Goal: Task Accomplishment & Management: Manage account settings

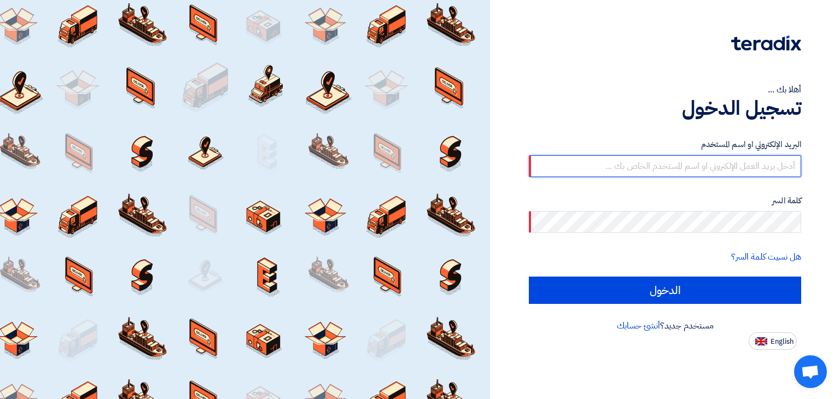
click at [639, 173] on input "text" at bounding box center [665, 166] width 272 height 22
click at [746, 164] on input "text" at bounding box center [665, 166] width 272 height 22
click at [743, 176] on input "text" at bounding box center [665, 166] width 272 height 22
click at [660, 197] on label "كلمة السر" at bounding box center [665, 201] width 272 height 13
click at [692, 166] on input "text" at bounding box center [665, 166] width 272 height 22
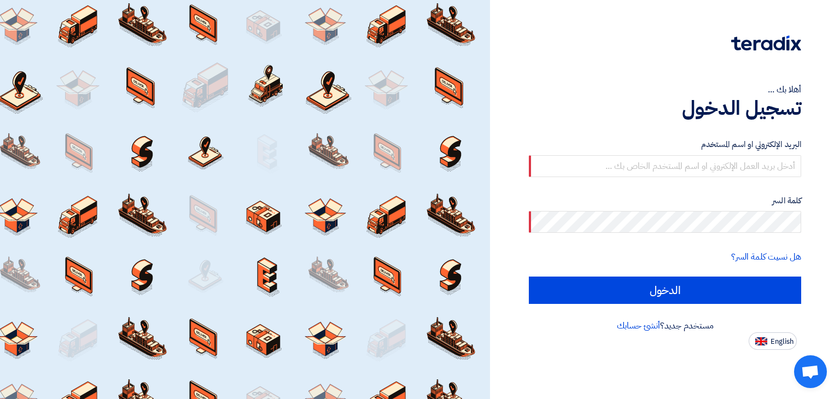
click at [705, 194] on form "البريد الإلكتروني او اسم المستخدم كلمة السر هل نسيت كلمة السر؟ الدخول" at bounding box center [665, 221] width 272 height 166
click at [729, 171] on input "text" at bounding box center [665, 166] width 272 height 22
click at [740, 186] on form "البريد الإلكتروني او اسم المستخدم كلمة السر هل نسيت كلمة السر؟ الدخول" at bounding box center [665, 221] width 272 height 166
click at [618, 168] on input "text" at bounding box center [665, 166] width 272 height 22
click at [744, 171] on input "text" at bounding box center [665, 166] width 272 height 22
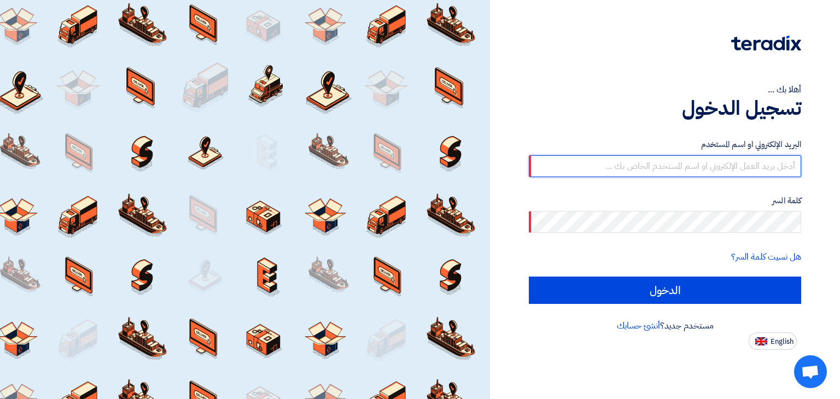
click at [534, 156] on input "text" at bounding box center [665, 166] width 272 height 22
click at [683, 259] on div "هل نسيت كلمة السر؟" at bounding box center [665, 257] width 272 height 13
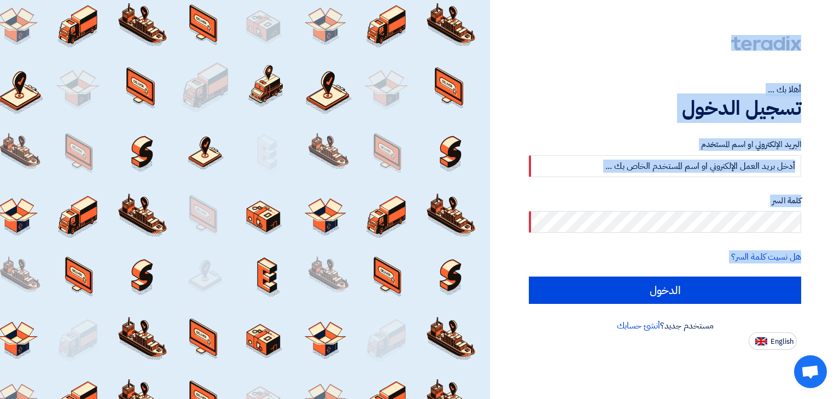
drag, startPoint x: 697, startPoint y: 264, endPoint x: 810, endPoint y: 43, distance: 247.3
click at [810, 43] on div "أهلا بك ... تسجيل الدخول البريد الإلكتروني او اسم المستخدم كلمة السر هل نسيت كل…" at bounding box center [665, 175] width 334 height 350
click at [809, 54] on div "أهلا بك ... تسجيل الدخول البريد الإلكتروني او اسم المستخدم كلمة السر هل نسيت كل…" at bounding box center [665, 175] width 334 height 350
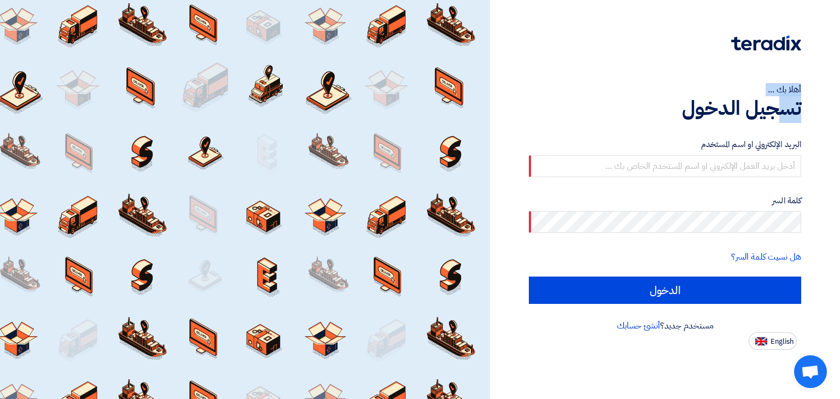
drag, startPoint x: 697, startPoint y: 44, endPoint x: 781, endPoint y: 100, distance: 100.3
click at [781, 100] on div "أهلا بك ... تسجيل الدخول البريد الإلكتروني او اسم المستخدم كلمة السر هل نسيت كل…" at bounding box center [665, 175] width 334 height 350
click at [796, 72] on div "أهلا بك ... تسجيل الدخول البريد الإلكتروني او اسم المستخدم كلمة السر هل نسيت كل…" at bounding box center [665, 175] width 334 height 350
drag, startPoint x: 811, startPoint y: 35, endPoint x: 747, endPoint y: 66, distance: 71.7
click at [747, 66] on div "أهلا بك ... تسجيل الدخول البريد الإلكتروني او اسم المستخدم كلمة السر هل نسيت كل…" at bounding box center [665, 175] width 334 height 350
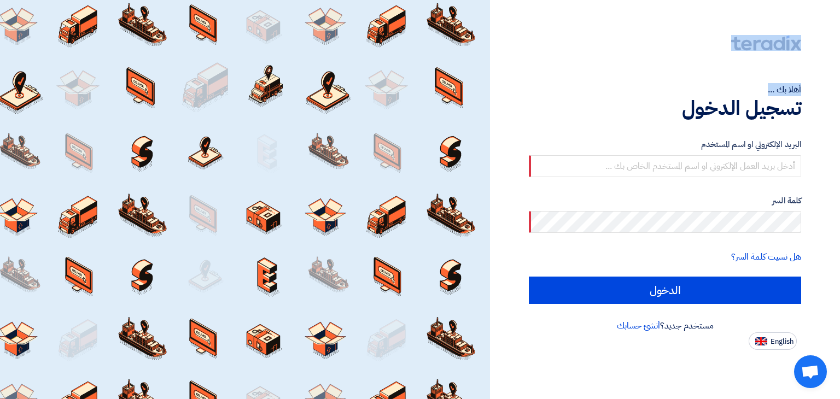
click at [792, 72] on div "أهلا بك ... تسجيل الدخول البريد الإلكتروني او اسم المستخدم كلمة السر هل نسيت كل…" at bounding box center [665, 175] width 334 height 350
drag, startPoint x: 819, startPoint y: 46, endPoint x: 588, endPoint y: 248, distance: 306.7
click at [588, 248] on div "أهلا بك ... تسجيل الدخول البريد الإلكتروني او اسم المستخدم كلمة السر هل نسيت كل…" at bounding box center [665, 175] width 334 height 350
click at [645, 131] on div "البريد الإلكتروني او اسم المستخدم كلمة السر هل نسيت كلمة السر؟ الدخول" at bounding box center [665, 221] width 272 height 196
click at [699, 80] on div "أهلا بك ... تسجيل الدخول البريد الإلكتروني او اسم المستخدم كلمة السر هل نسيت كل…" at bounding box center [665, 175] width 334 height 350
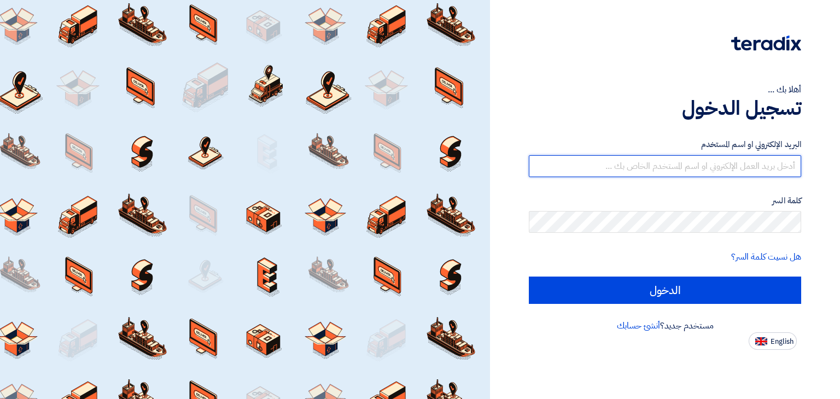
click at [726, 167] on input "text" at bounding box center [665, 166] width 272 height 22
type input "a"
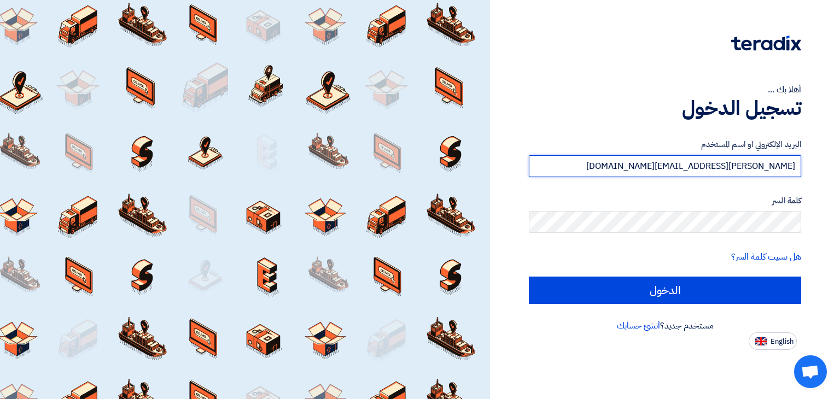
click at [775, 168] on input "[PERSON_NAME][EMAIL_ADDRESS][DOMAIN_NAME]" at bounding box center [665, 166] width 272 height 22
type input "[PERSON_NAME][EMAIL_ADDRESS][DOMAIN_NAME]"
click at [689, 165] on input "[PERSON_NAME][EMAIL_ADDRESS][DOMAIN_NAME]" at bounding box center [665, 166] width 272 height 22
click at [688, 165] on input "[PERSON_NAME][EMAIL_ADDRESS][DOMAIN_NAME]" at bounding box center [665, 166] width 272 height 22
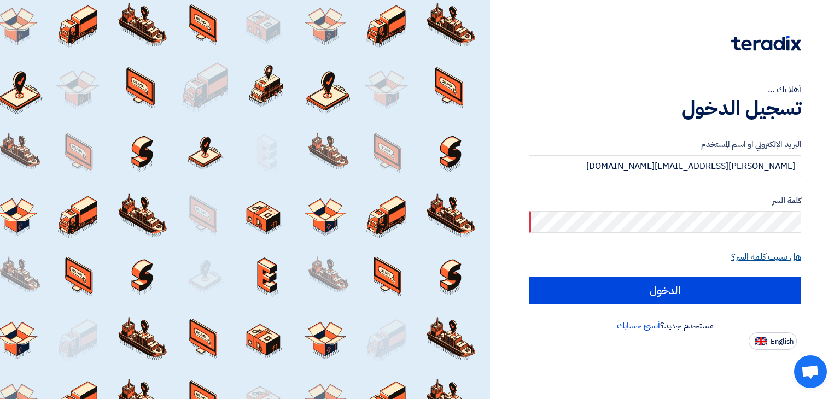
click at [780, 259] on link "هل نسيت كلمة السر؟" at bounding box center [766, 257] width 70 height 13
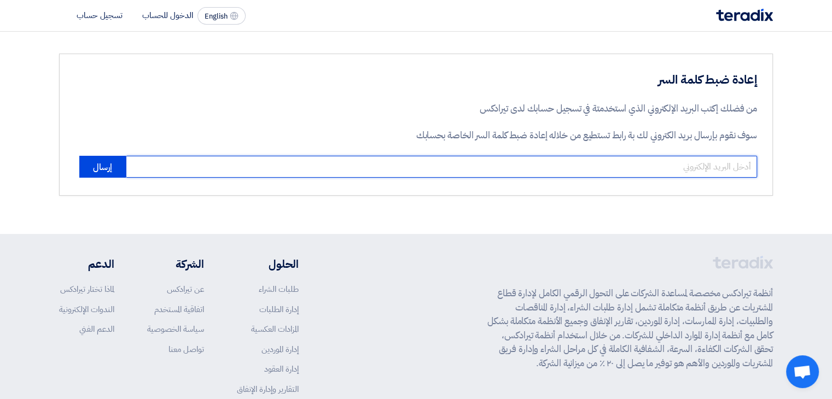
click at [653, 167] on input "email" at bounding box center [441, 167] width 631 height 22
paste input "[PERSON_NAME][EMAIL_ADDRESS][DOMAIN_NAME]"
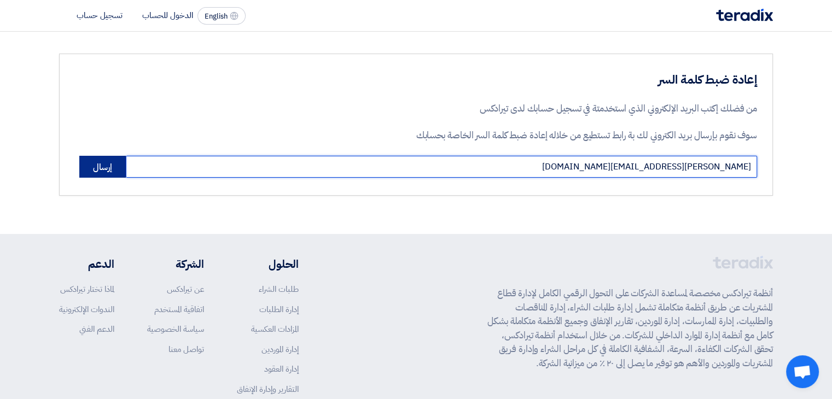
type input "[PERSON_NAME][EMAIL_ADDRESS][DOMAIN_NAME]"
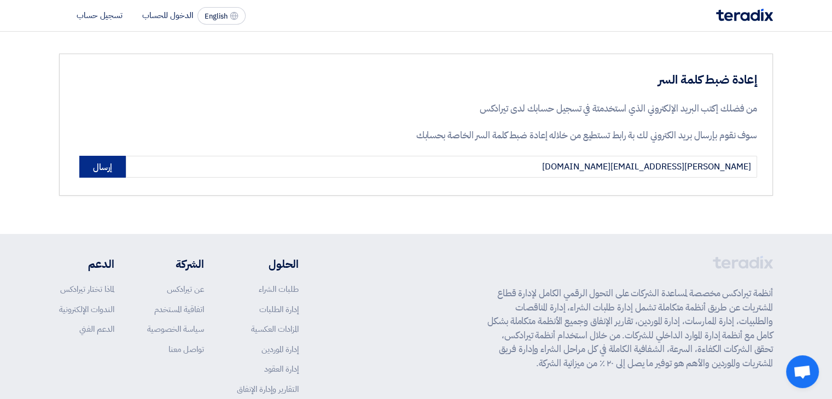
click at [94, 170] on button "إرسال" at bounding box center [102, 167] width 46 height 22
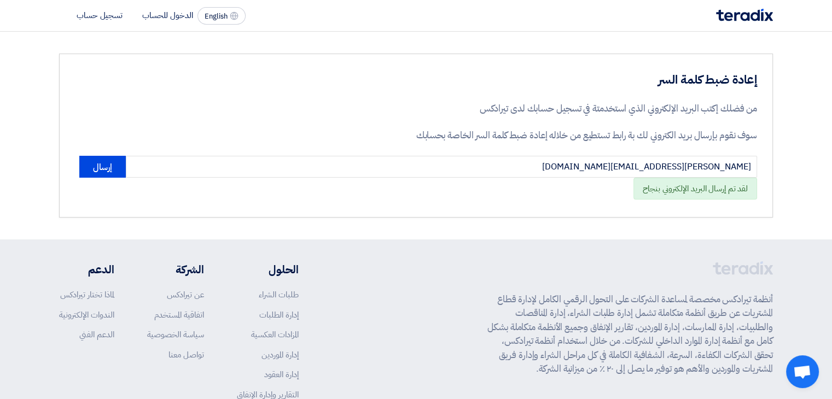
click at [163, 22] on div "English EN الدخول للحساب تسجيل حساب" at bounding box center [154, 16] width 191 height 18
click at [172, 17] on li "الدخول للحساب" at bounding box center [167, 15] width 51 height 12
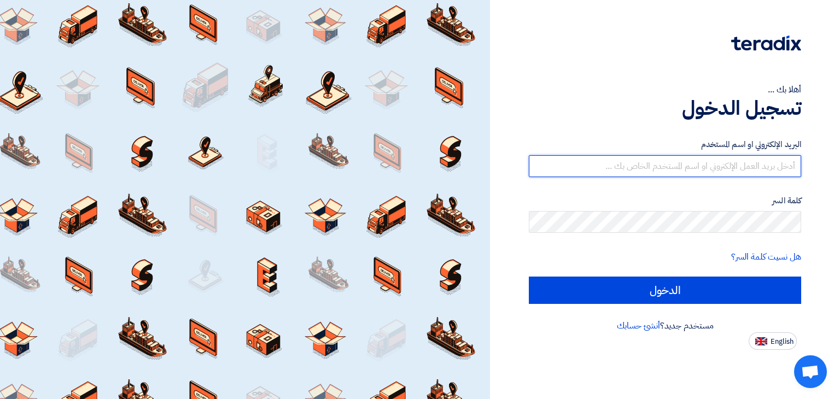
click at [707, 169] on input "text" at bounding box center [665, 166] width 272 height 22
type input "[PERSON_NAME][EMAIL_ADDRESS][DOMAIN_NAME]"
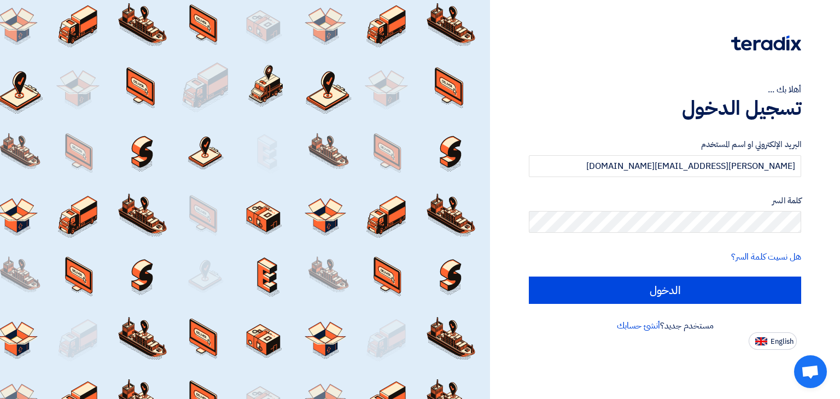
click at [635, 235] on form "البريد الإلكتروني او اسم المستخدم [PERSON_NAME][EMAIL_ADDRESS][DOMAIN_NAME] كلم…" at bounding box center [665, 221] width 272 height 166
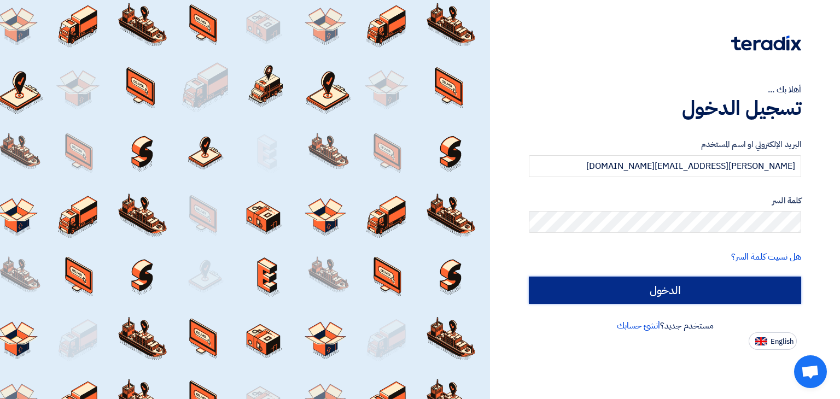
click at [698, 291] on input "الدخول" at bounding box center [665, 290] width 272 height 27
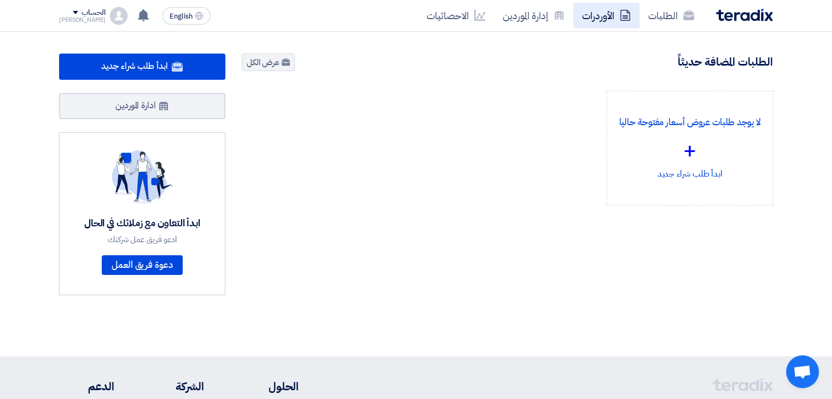
click at [591, 22] on link "الأوردرات" at bounding box center [606, 16] width 66 height 26
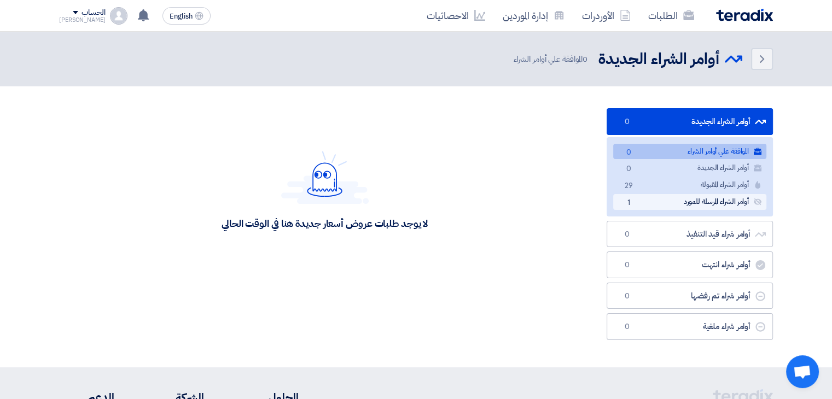
click at [722, 207] on link "أوامر الشراء المرسلة للمورد أوامر الشراء المرسلة للمورد 1" at bounding box center [689, 202] width 153 height 16
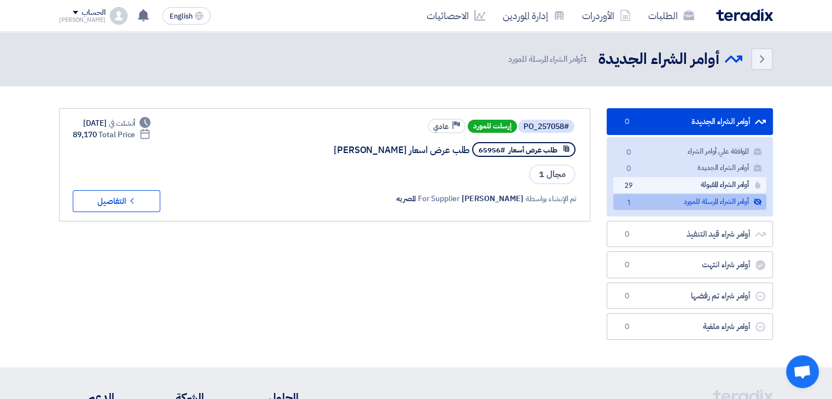
click at [720, 191] on link "أوامر الشراء المقبولة أوامر الشراء المقبولة 29" at bounding box center [689, 185] width 153 height 16
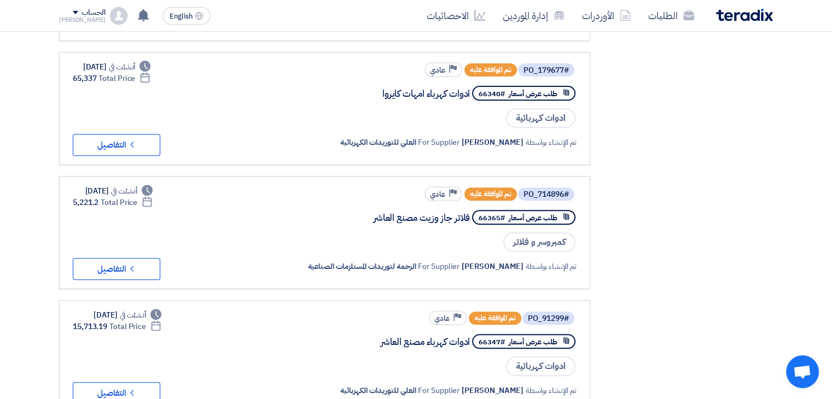
scroll to position [328, 0]
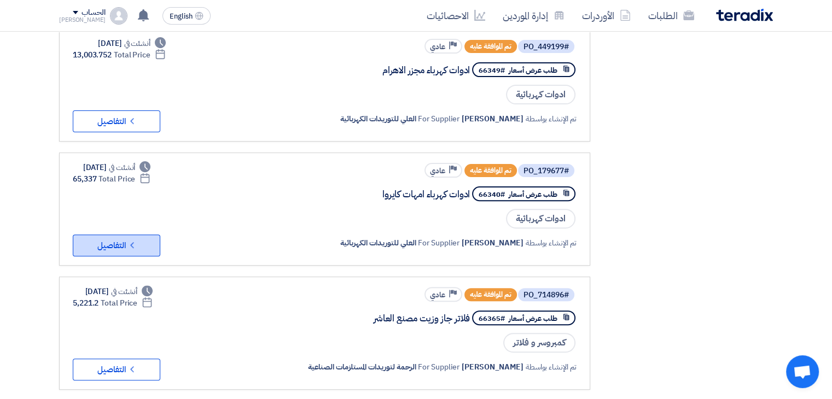
click at [109, 243] on button "Check details التفاصيل" at bounding box center [117, 246] width 88 height 22
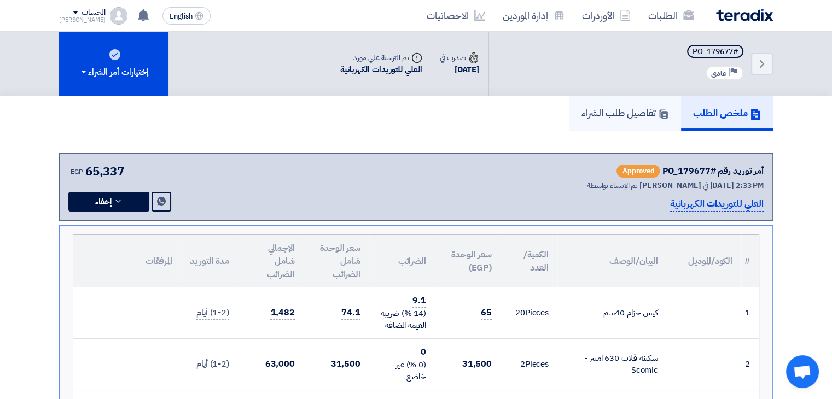
click at [584, 120] on link "تفاصيل طلب الشراء" at bounding box center [625, 113] width 112 height 35
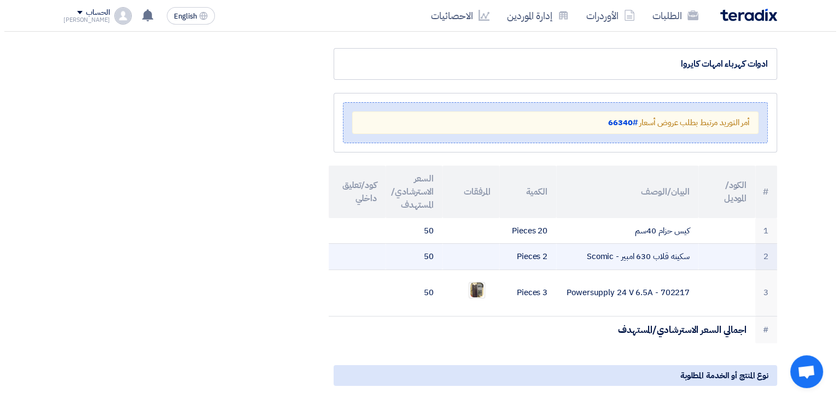
scroll to position [164, 0]
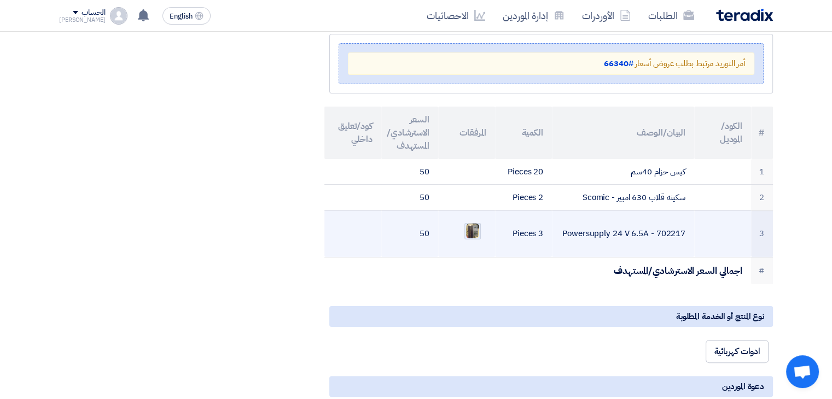
click at [470, 230] on img at bounding box center [472, 232] width 15 height 18
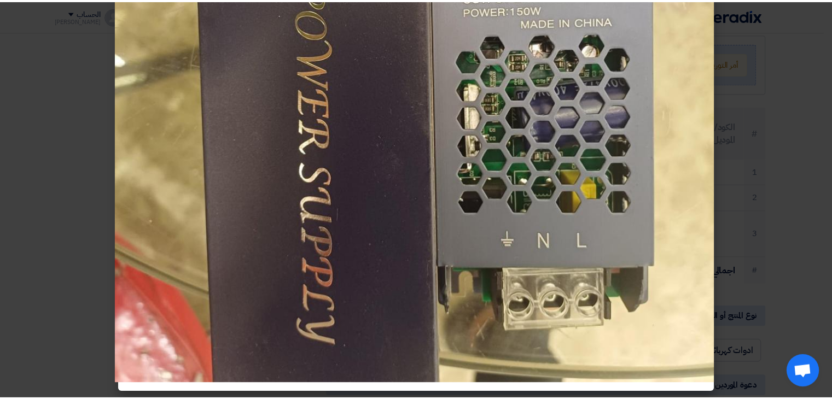
scroll to position [338, 0]
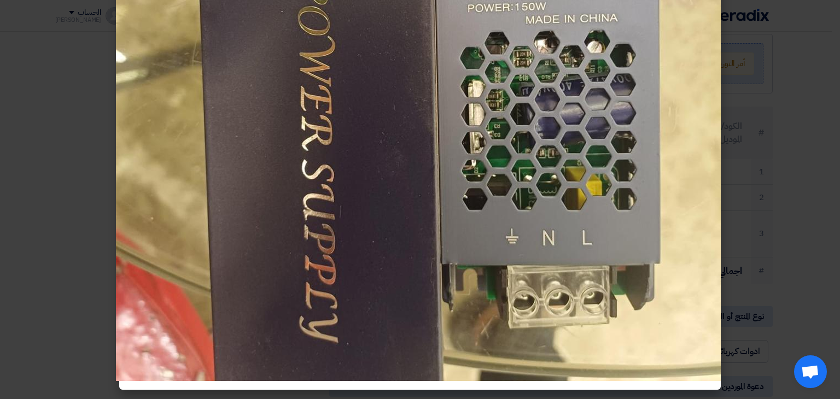
click at [743, 188] on modal-container at bounding box center [420, 199] width 840 height 399
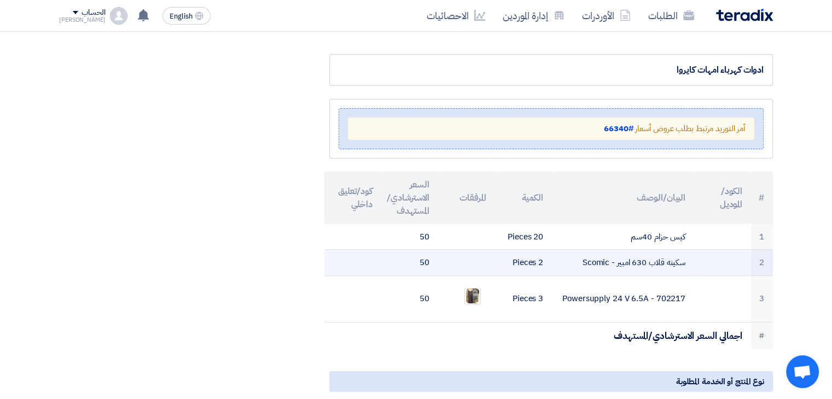
scroll to position [55, 0]
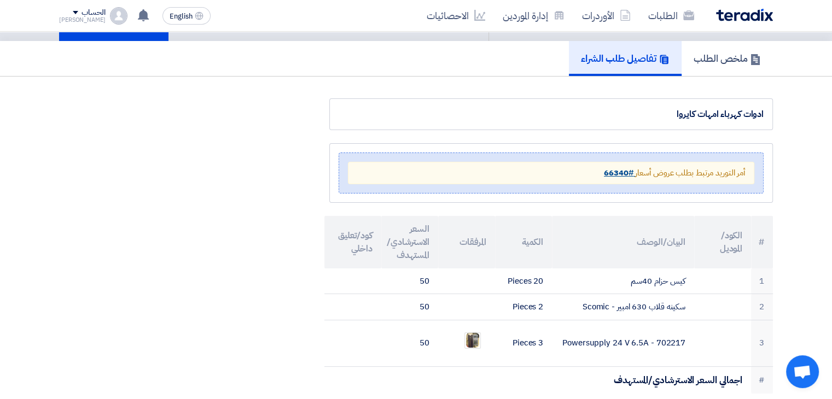
click at [613, 173] on strong "#66340" at bounding box center [618, 173] width 29 height 12
